Goal: Use online tool/utility: Utilize a website feature to perform a specific function

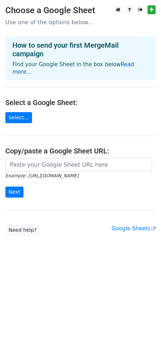
click at [121, 63] on link "Read more..." at bounding box center [73, 68] width 122 height 14
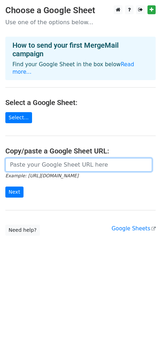
click at [36, 158] on input "url" at bounding box center [78, 165] width 147 height 14
paste input "[URL][DOMAIN_NAME]"
type input "[URL][DOMAIN_NAME]"
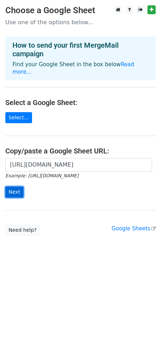
scroll to position [0, 0]
click at [15, 187] on input "Next" at bounding box center [14, 192] width 18 height 11
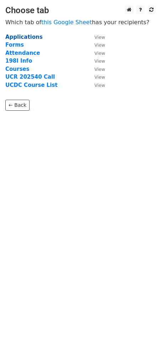
click at [26, 37] on strong "Applications" at bounding box center [23, 37] width 37 height 6
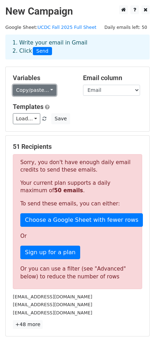
click at [33, 92] on link "Copy/paste..." at bounding box center [34, 90] width 43 height 11
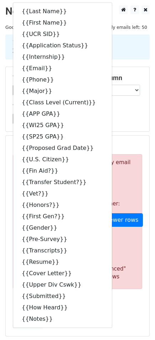
click at [133, 75] on h5 "Email column" at bounding box center [113, 78] width 60 height 8
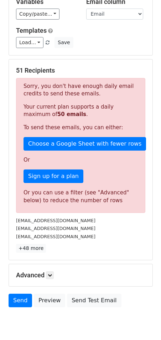
scroll to position [105, 0]
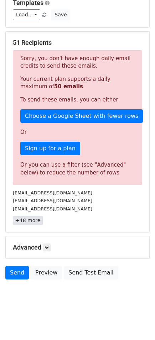
click at [35, 222] on link "+48 more" at bounding box center [28, 220] width 30 height 9
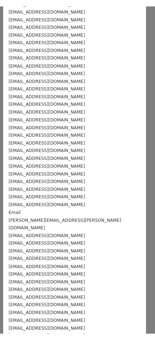
scroll to position [0, 0]
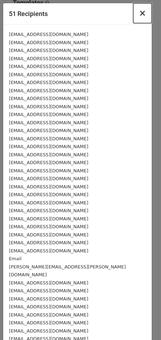
click at [139, 13] on span "×" at bounding box center [142, 13] width 7 height 10
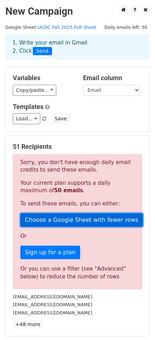
click at [48, 219] on link "Choose a Google Sheet with fewer rows" at bounding box center [81, 220] width 123 height 14
